Goal: Find specific page/section: Locate item on page

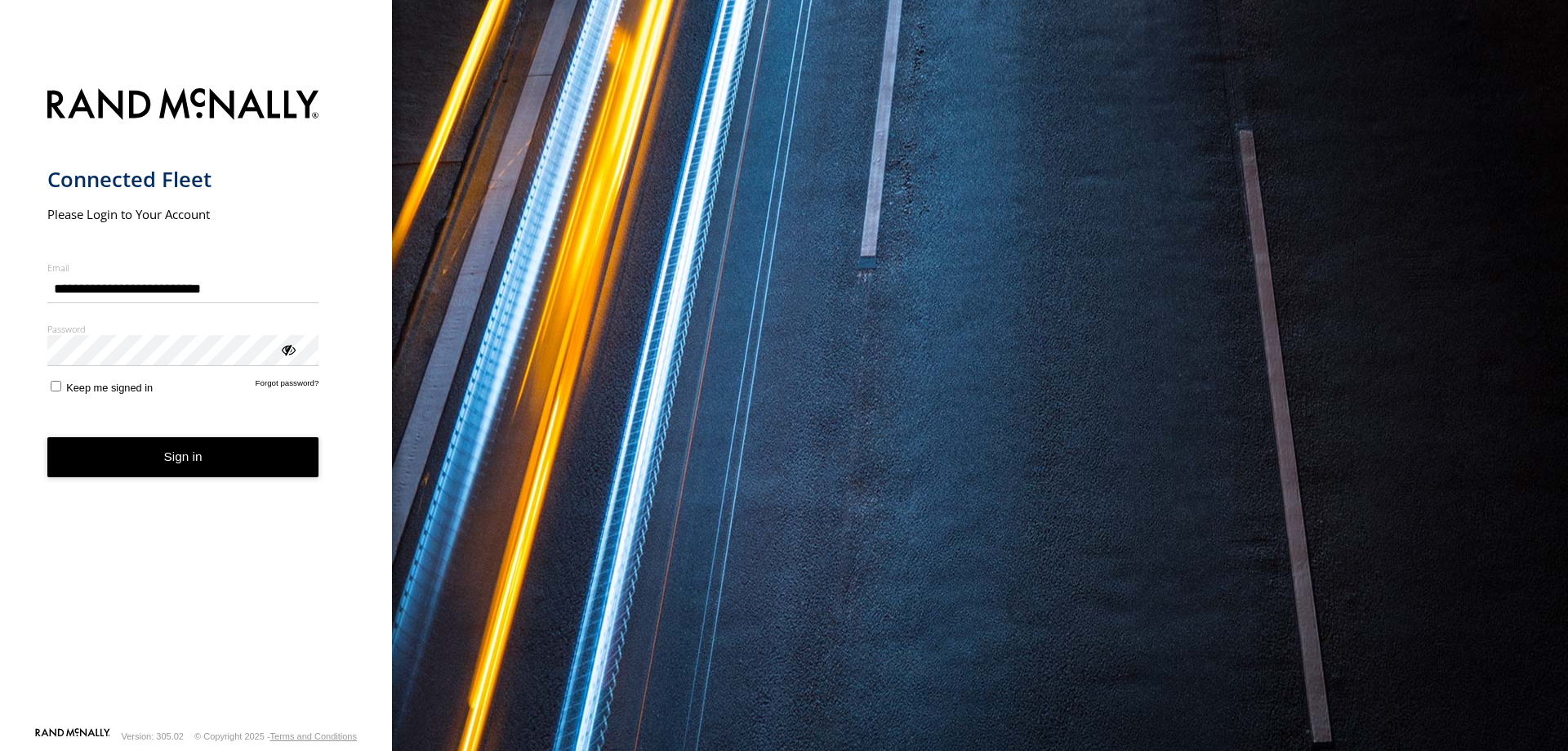
click at [218, 464] on button "Sign in" at bounding box center [183, 457] width 272 height 40
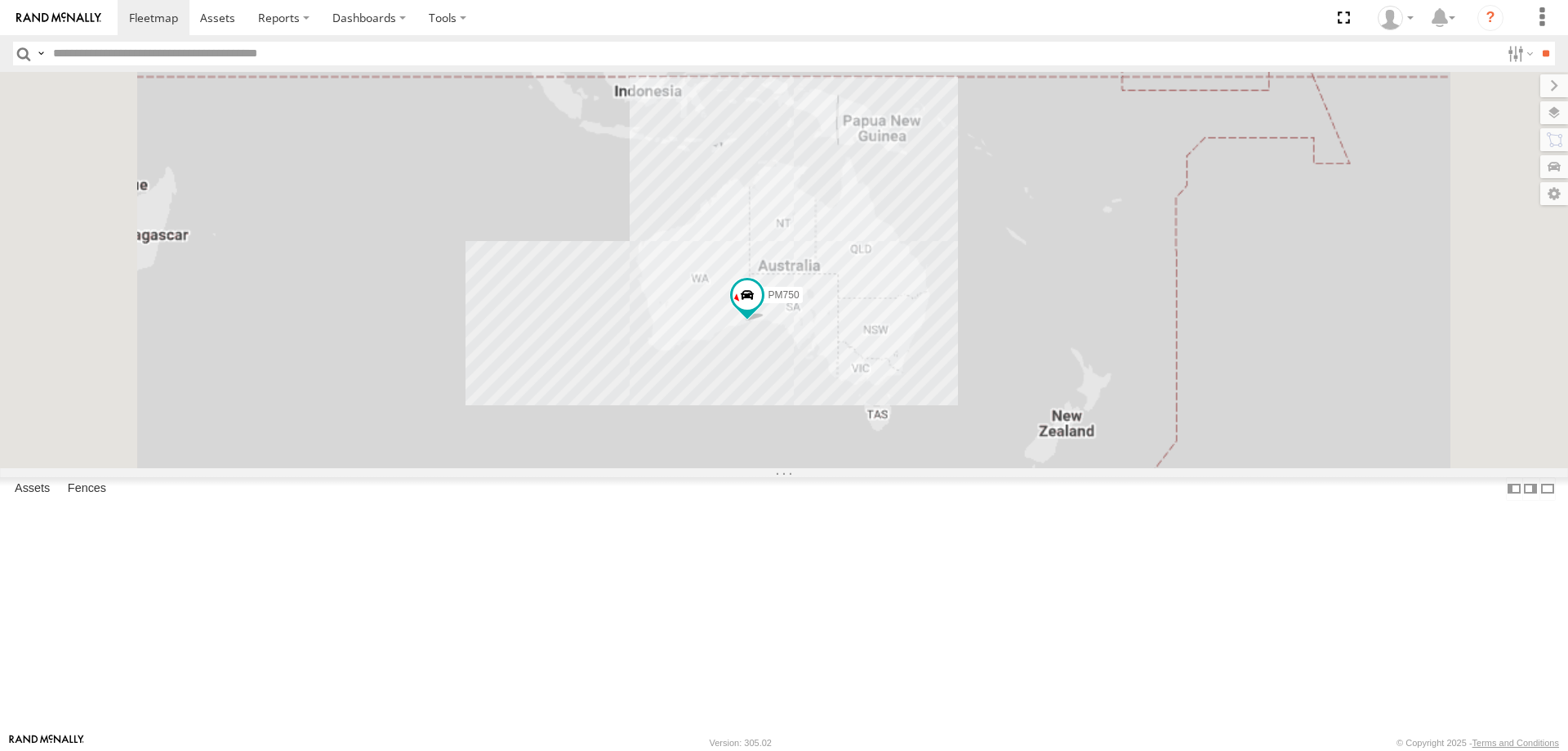
click at [325, 58] on input "text" at bounding box center [773, 53] width 1453 height 23
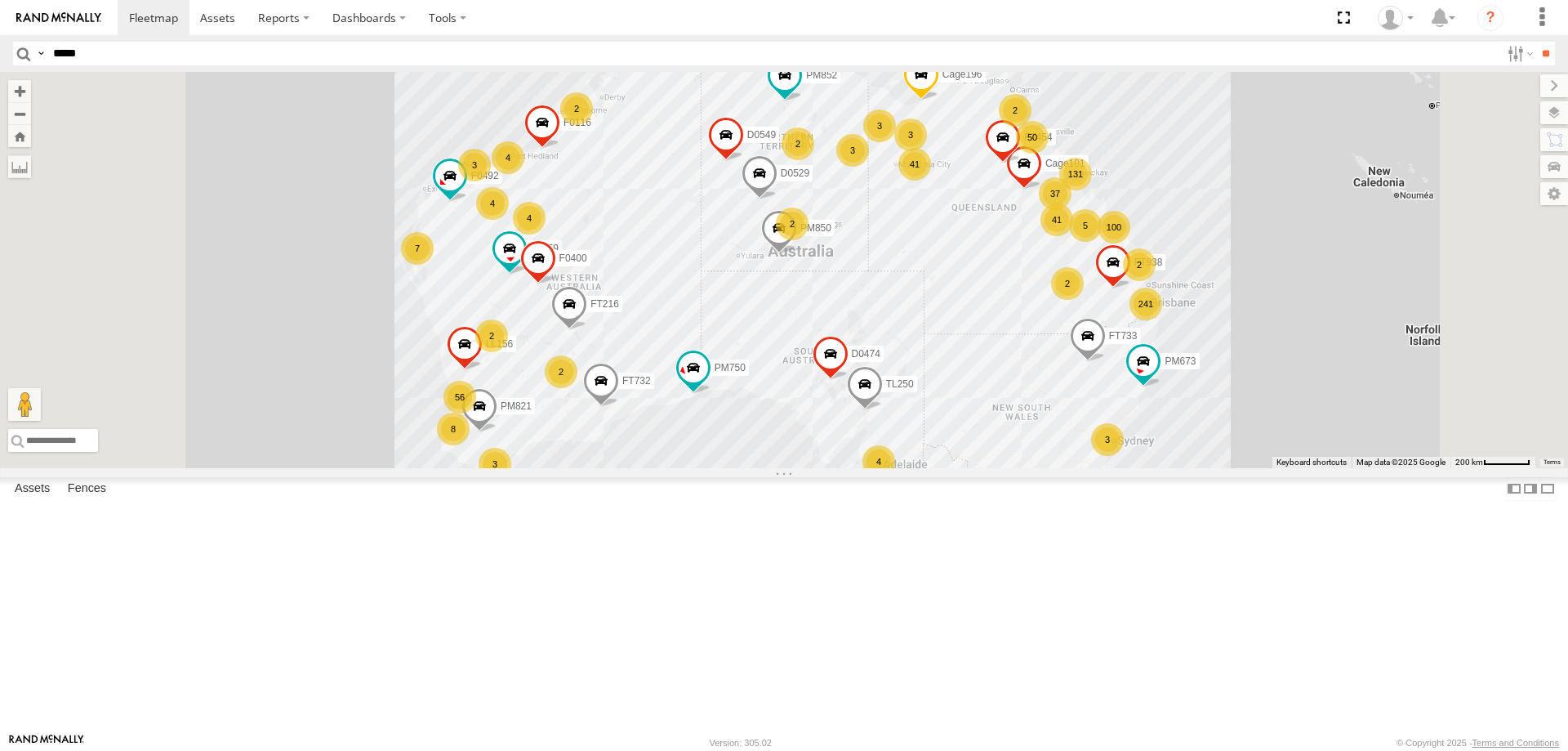
type input "*****"
click at [1536, 41] on input "**" at bounding box center [1545, 53] width 19 height 23
